Goal: Book appointment/travel/reservation

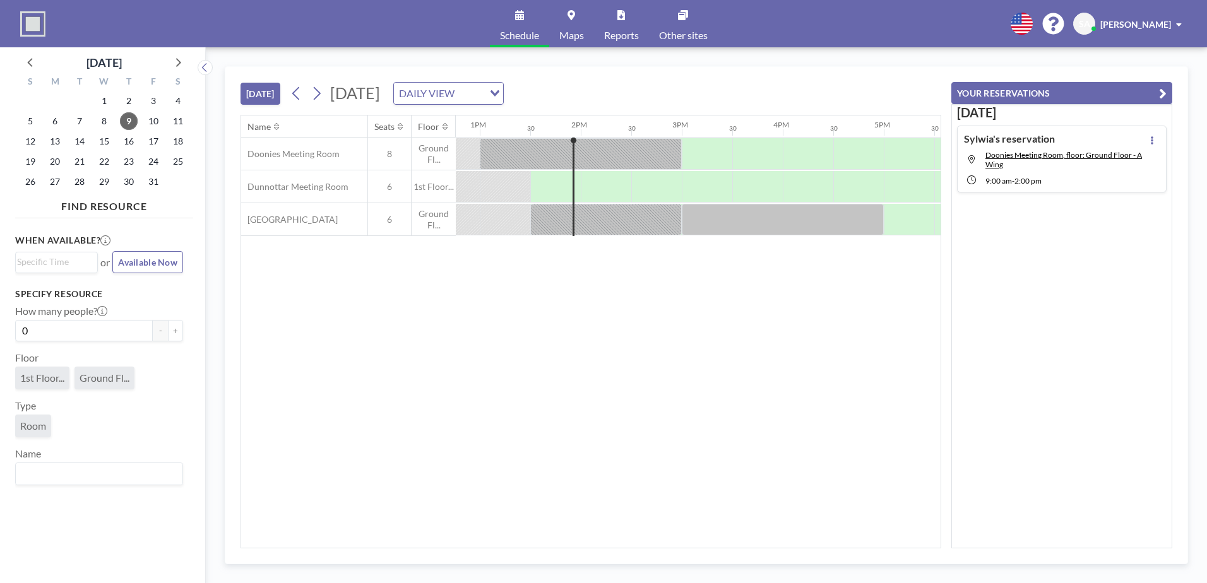
scroll to position [0, 1313]
click at [101, 179] on span "29" at bounding box center [104, 182] width 18 height 18
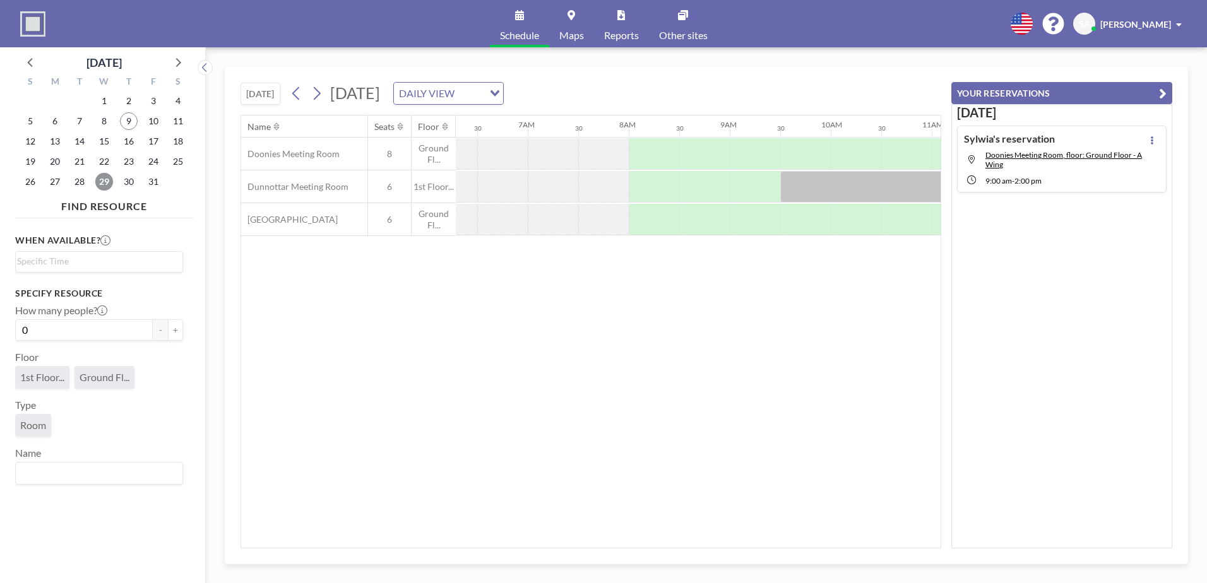
scroll to position [0, 757]
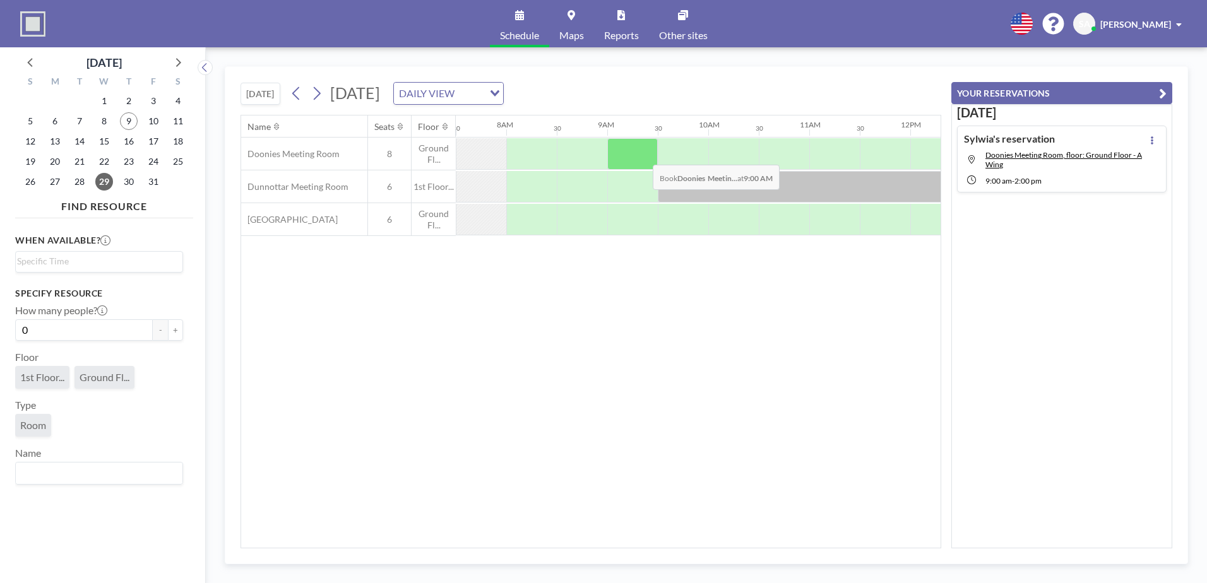
click at [643, 155] on div at bounding box center [632, 154] width 50 height 32
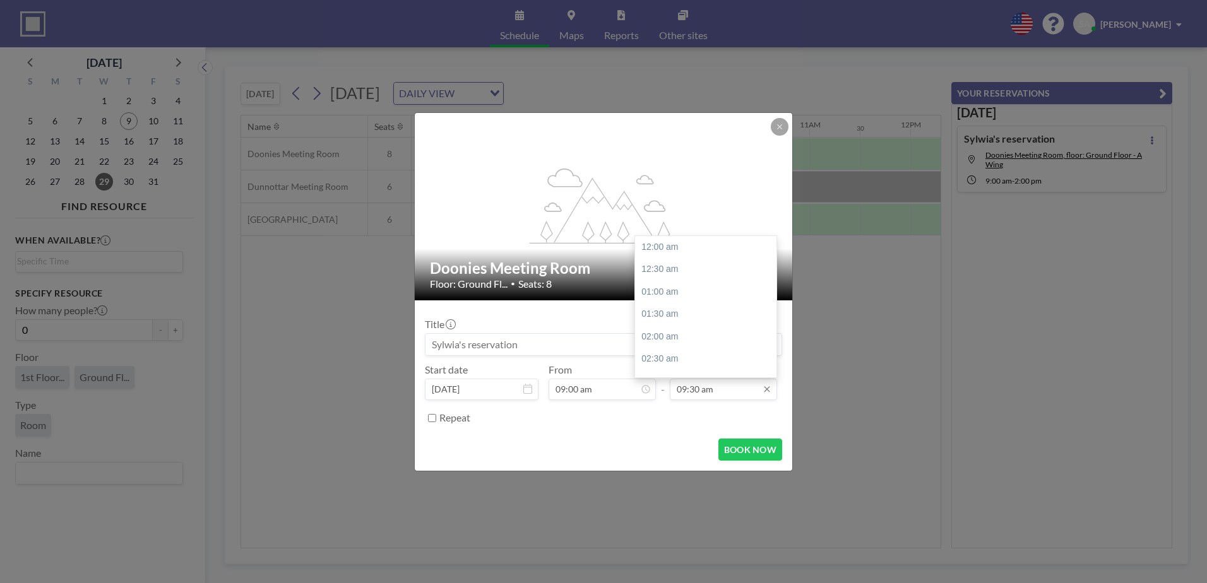
scroll to position [427, 0]
click at [684, 360] on div "12:00 pm" at bounding box center [709, 359] width 148 height 23
type input "12:00 pm"
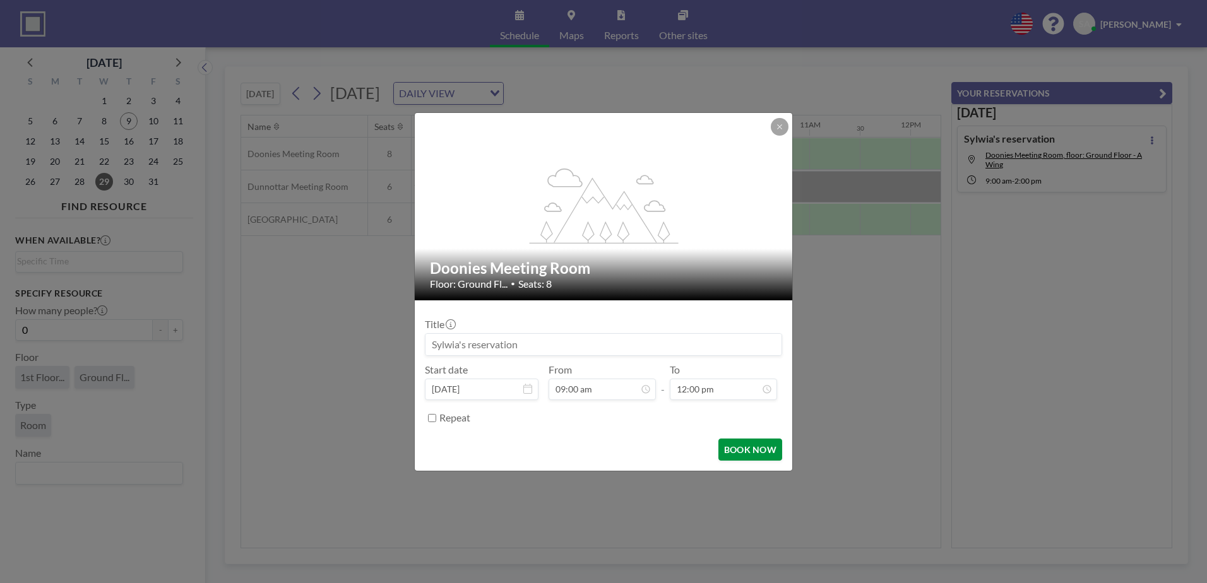
click at [752, 450] on button "BOOK NOW" at bounding box center [750, 450] width 64 height 22
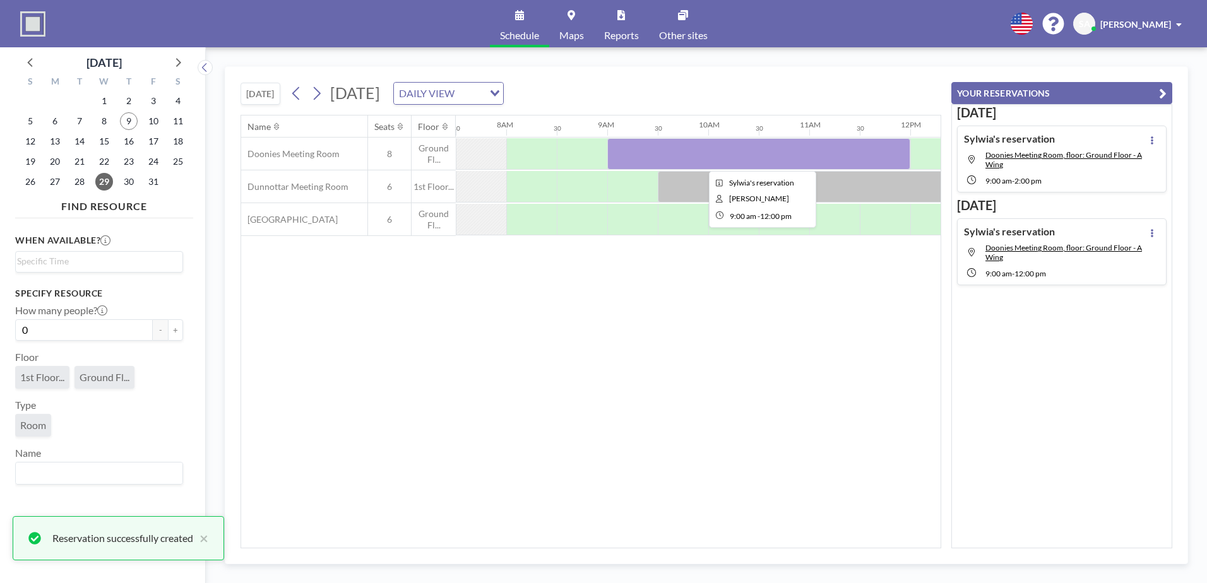
click at [632, 158] on div at bounding box center [758, 154] width 303 height 32
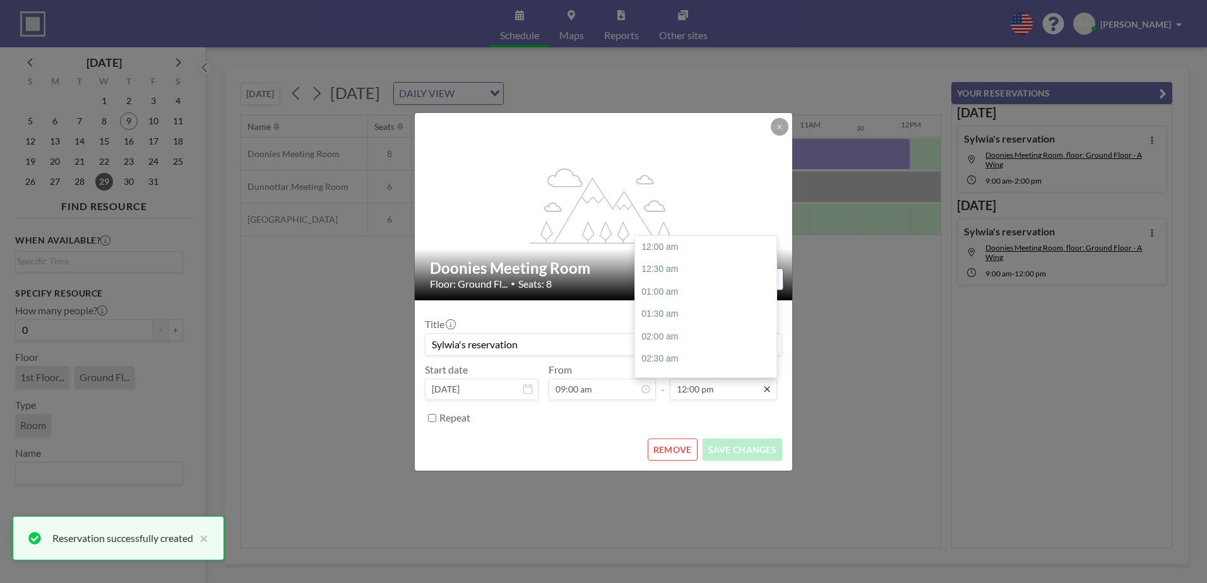
scroll to position [539, 0]
click at [767, 390] on icon at bounding box center [767, 389] width 10 height 10
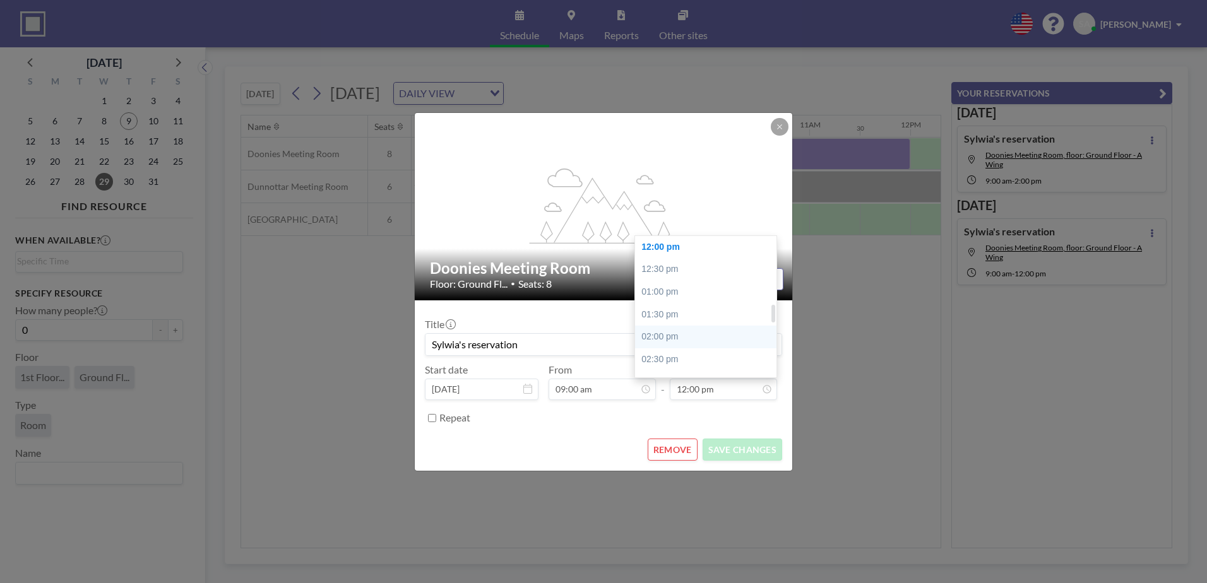
click at [673, 342] on div "02:00 pm" at bounding box center [709, 337] width 148 height 23
type input "02:00 pm"
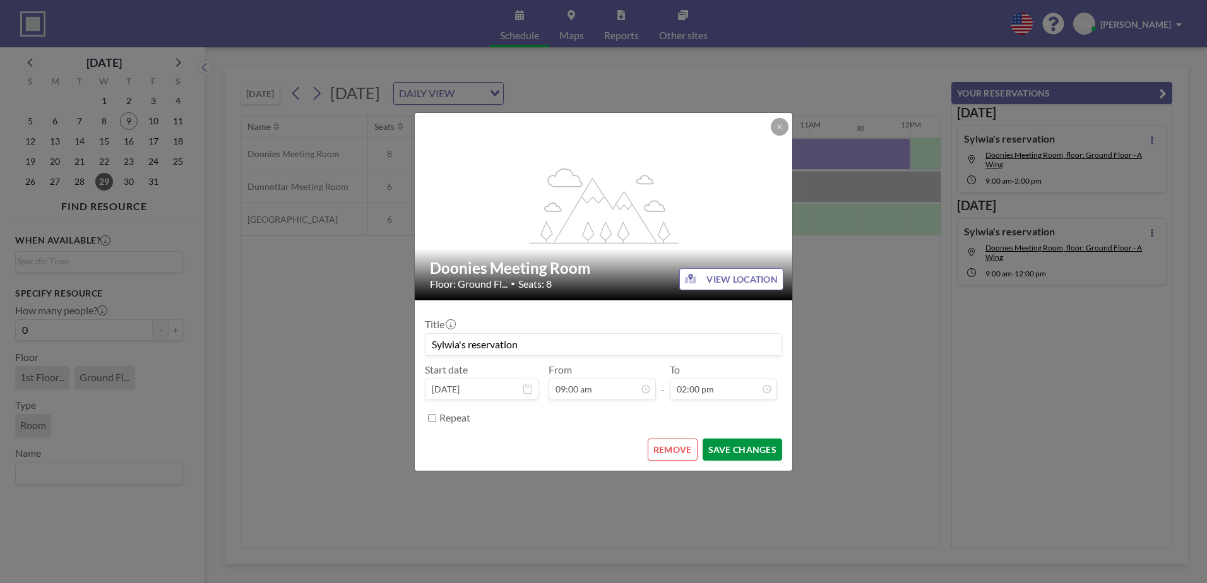
click at [752, 448] on button "SAVE CHANGES" at bounding box center [743, 450] width 80 height 22
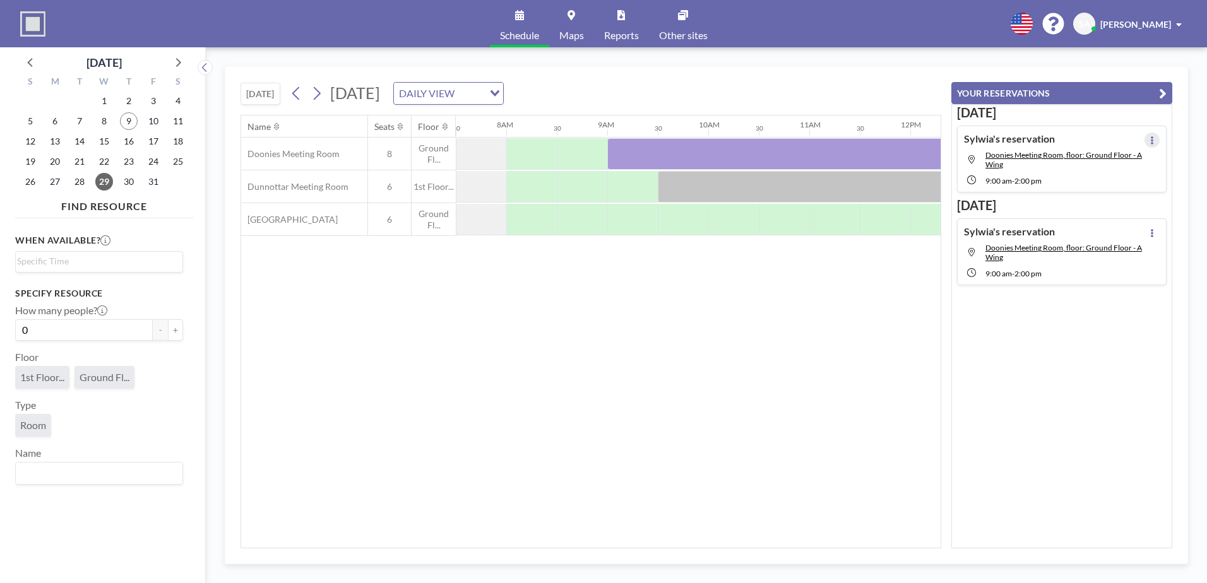
click at [1144, 137] on button at bounding box center [1151, 140] width 15 height 15
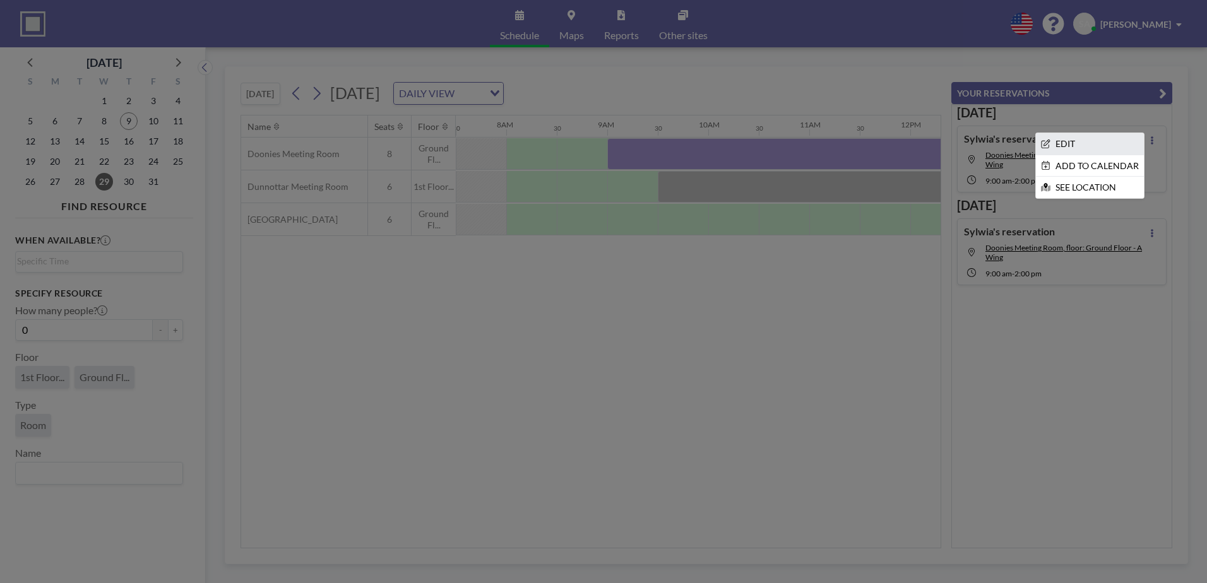
click at [1070, 144] on li "EDIT" at bounding box center [1090, 143] width 108 height 21
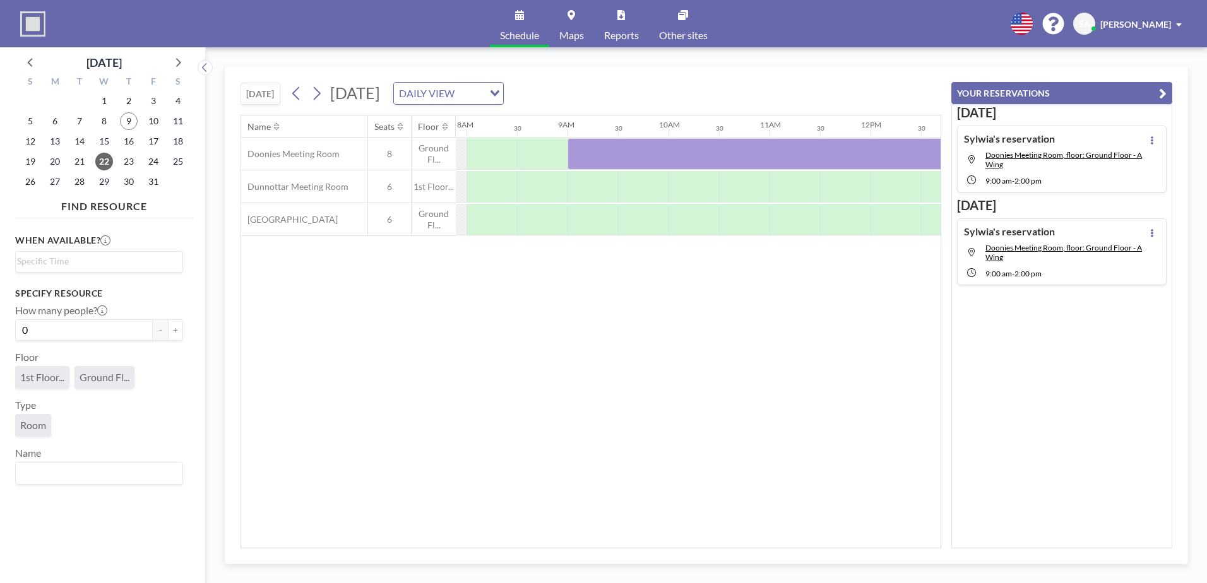
scroll to position [0, 858]
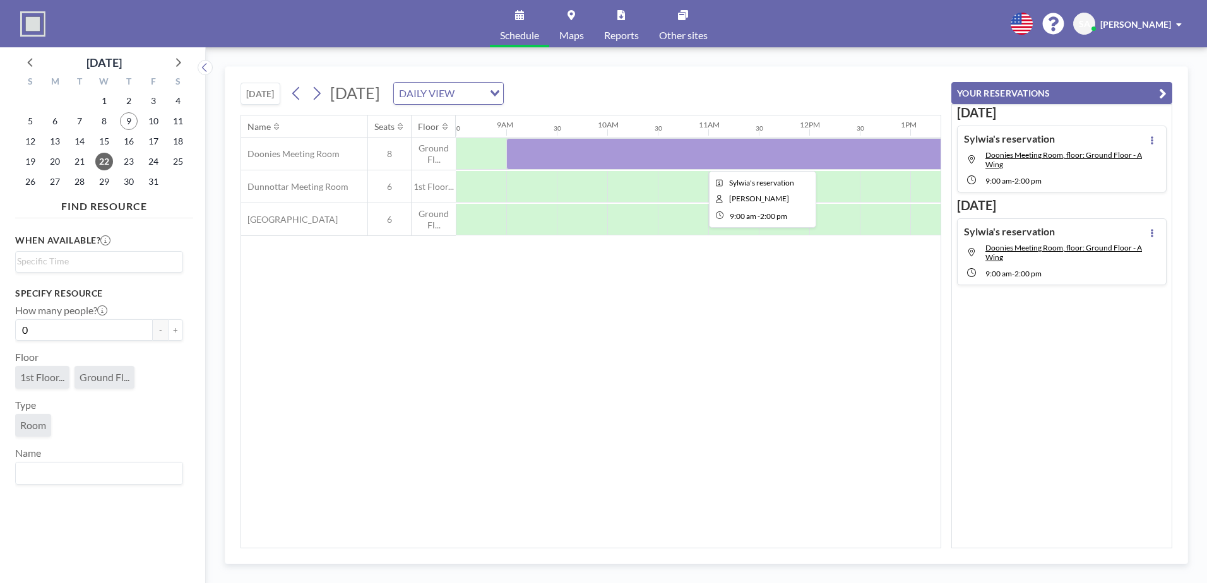
click at [539, 146] on div at bounding box center [758, 154] width 505 height 32
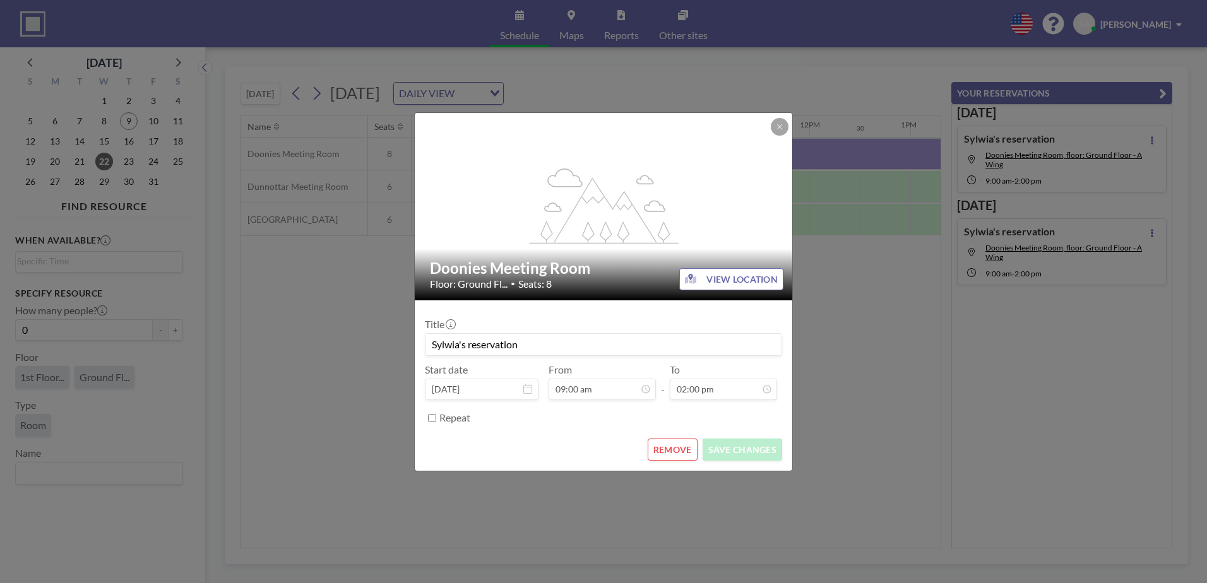
click at [676, 448] on button "REMOVE" at bounding box center [673, 450] width 50 height 22
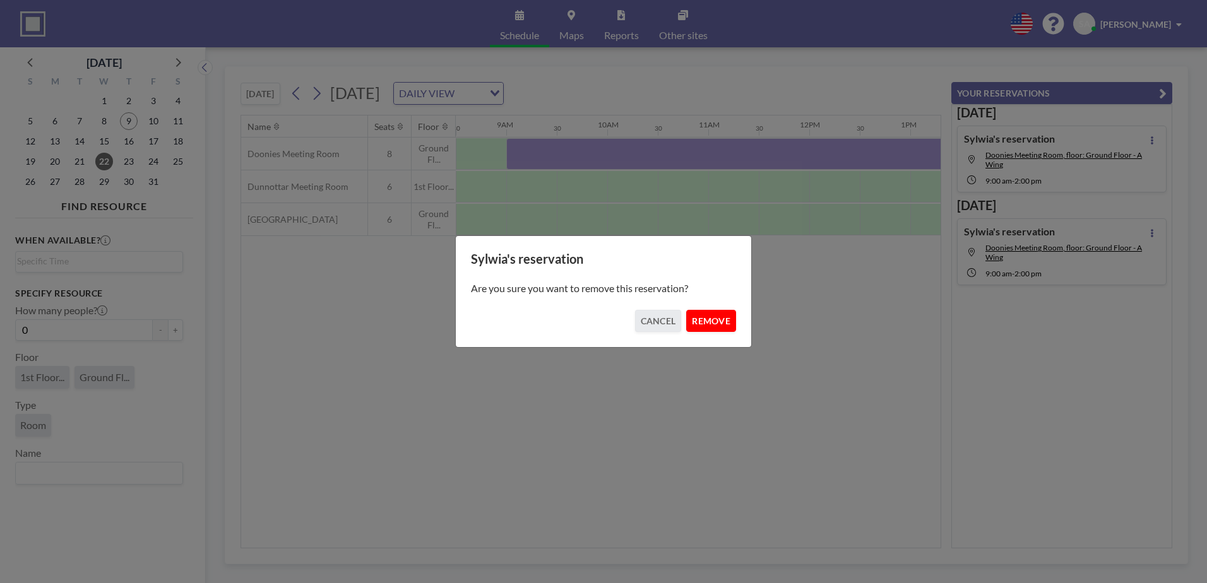
click at [706, 315] on button "REMOVE" at bounding box center [711, 321] width 50 height 22
